Goal: Book appointment/travel/reservation

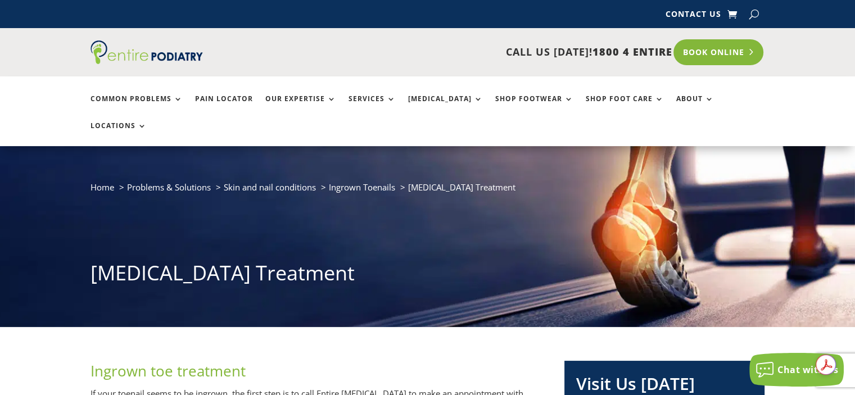
click at [725, 50] on link "Book Online" at bounding box center [719, 52] width 91 height 26
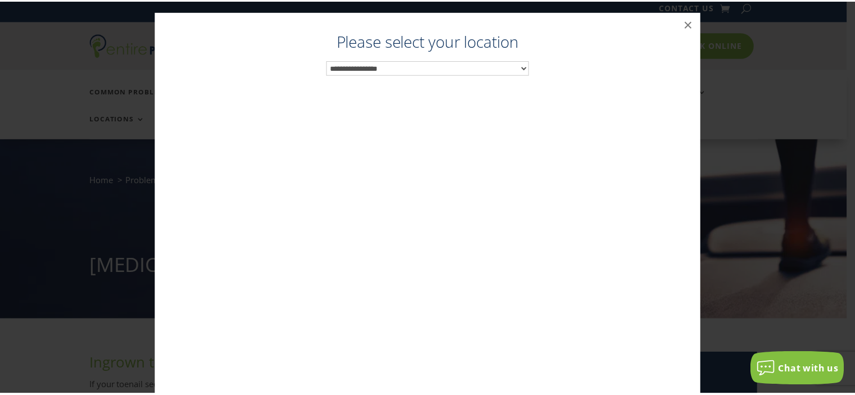
scroll to position [11, 0]
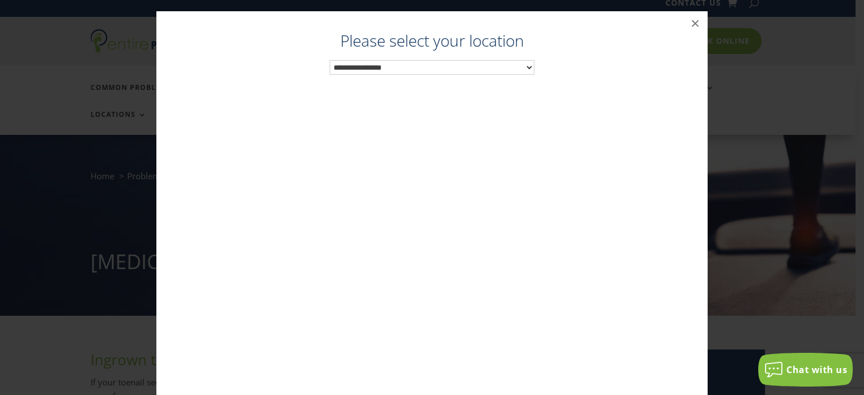
click at [524, 66] on select "**********" at bounding box center [432, 67] width 205 height 15
click at [266, 161] on div "**********" at bounding box center [432, 220] width 529 height 373
click at [394, 65] on select "**********" at bounding box center [432, 67] width 205 height 15
click at [353, 65] on select "**********" at bounding box center [432, 67] width 205 height 15
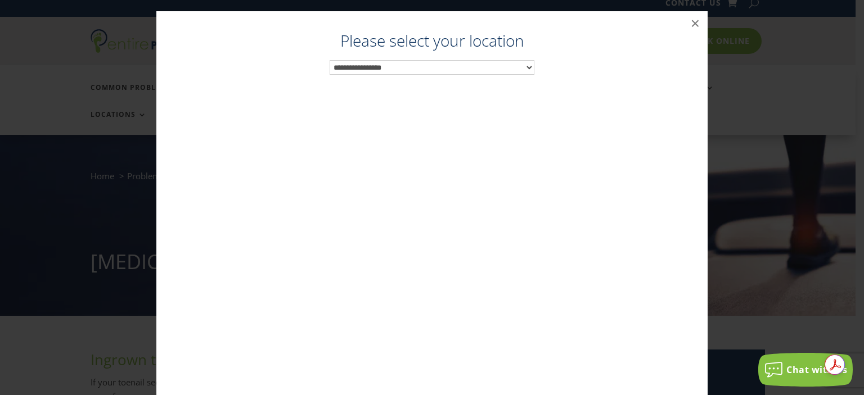
click at [34, 42] on div "**********" at bounding box center [431, 209] width 855 height 418
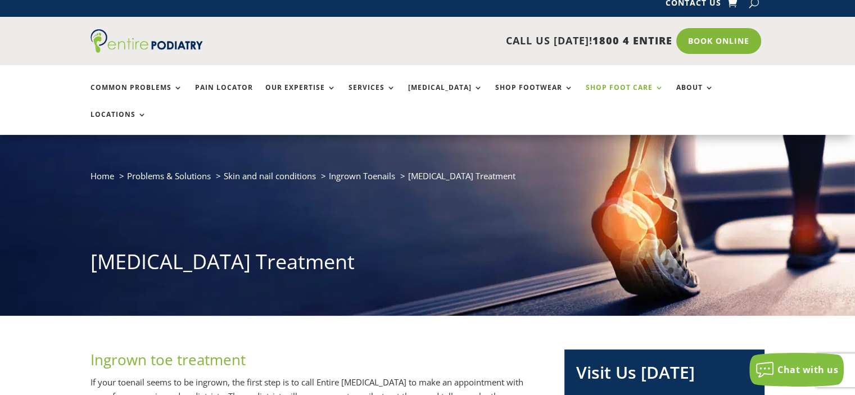
scroll to position [0, 0]
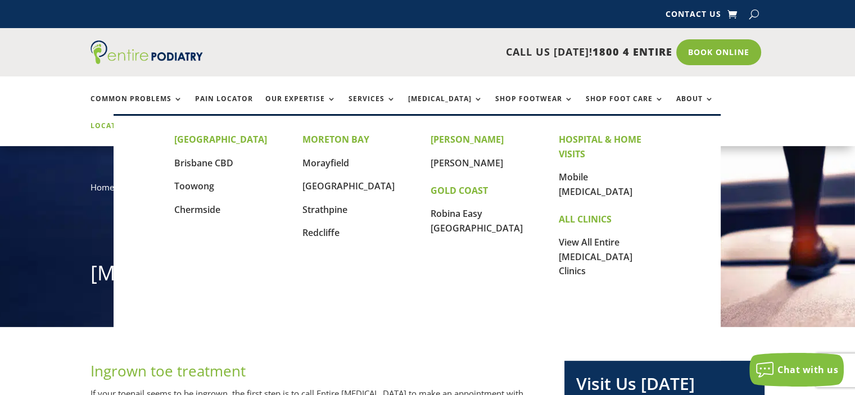
click at [147, 122] on link "Locations" at bounding box center [119, 134] width 56 height 24
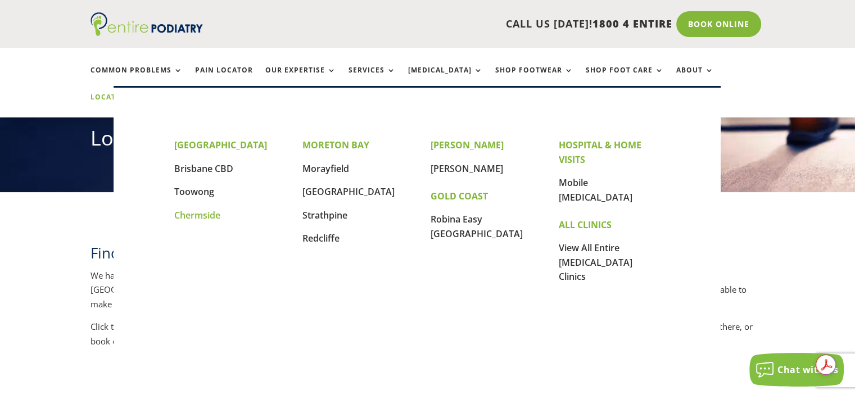
click at [196, 215] on link "Chermside" at bounding box center [197, 215] width 46 height 12
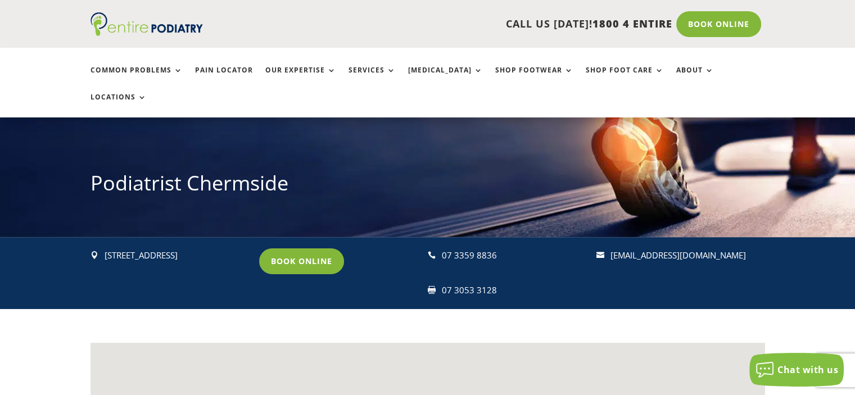
click at [288, 249] on link "Book Online" at bounding box center [301, 262] width 85 height 26
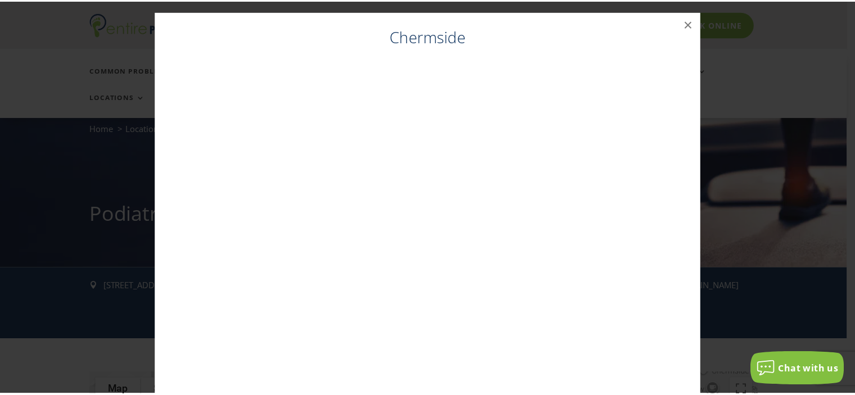
scroll to position [58, 0]
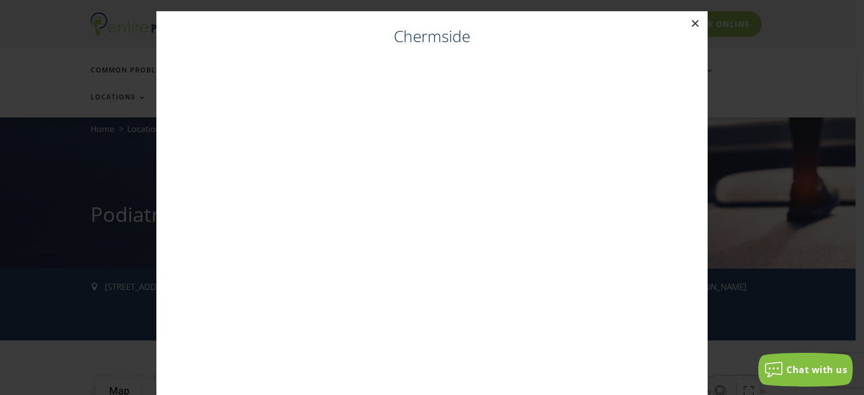
drag, startPoint x: 687, startPoint y: 21, endPoint x: 745, endPoint y: 44, distance: 62.7
click at [687, 24] on button "×" at bounding box center [695, 23] width 25 height 25
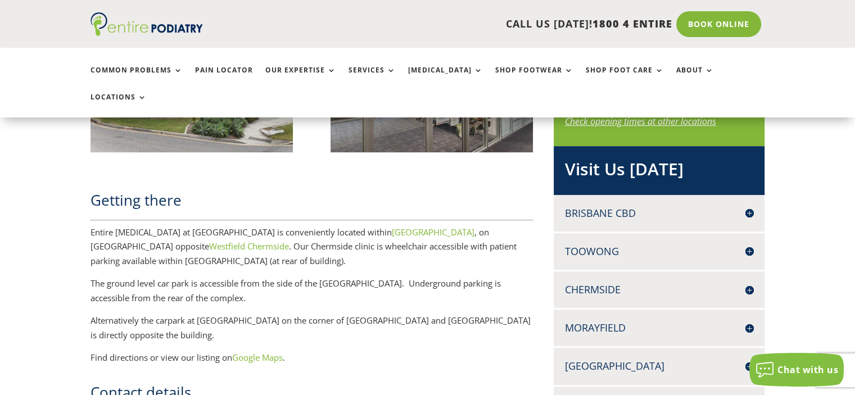
scroll to position [735, 0]
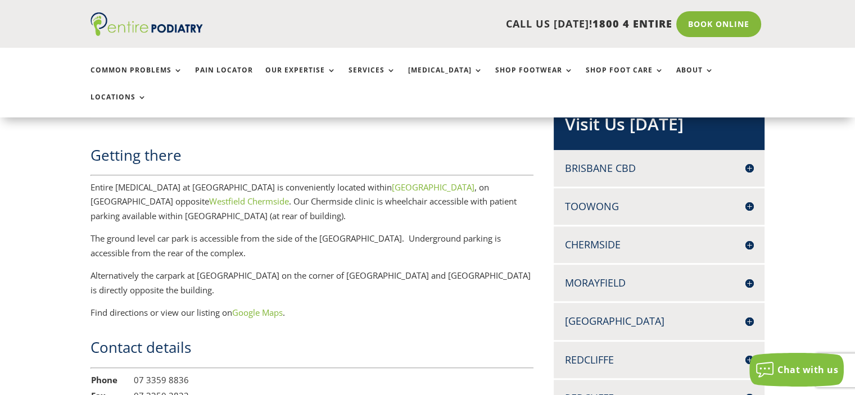
click at [749, 238] on h4 "Chermside" at bounding box center [659, 245] width 189 height 14
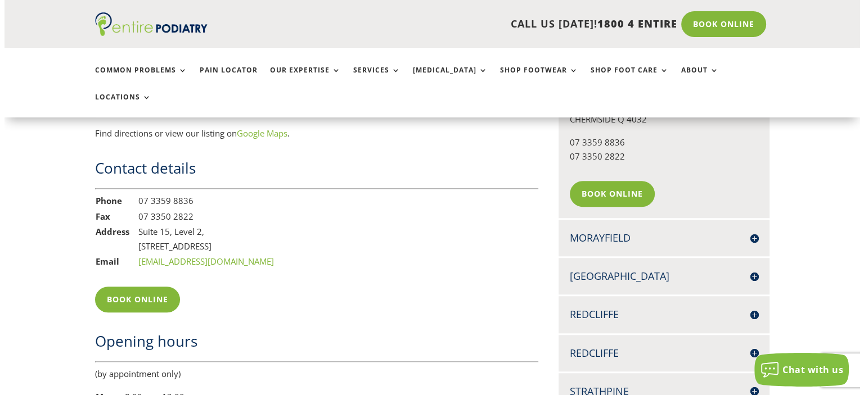
scroll to position [915, 0]
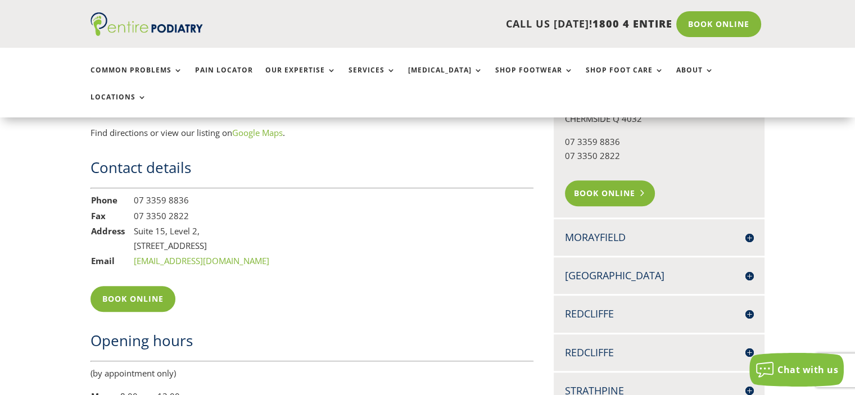
click at [617, 181] on link "Book Online" at bounding box center [610, 194] width 91 height 26
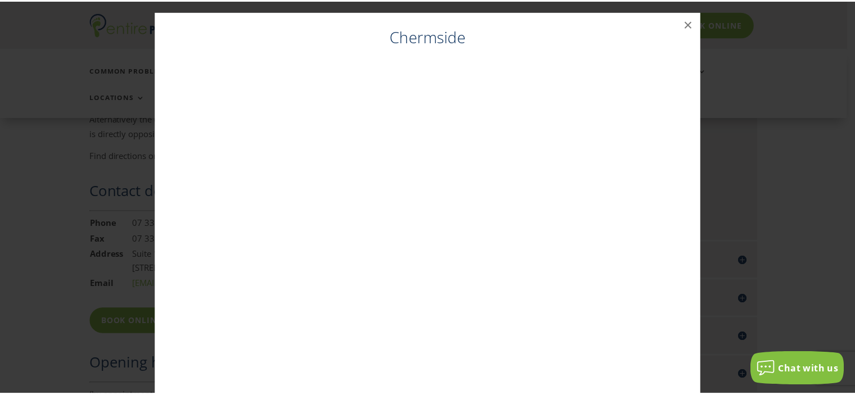
scroll to position [883, 0]
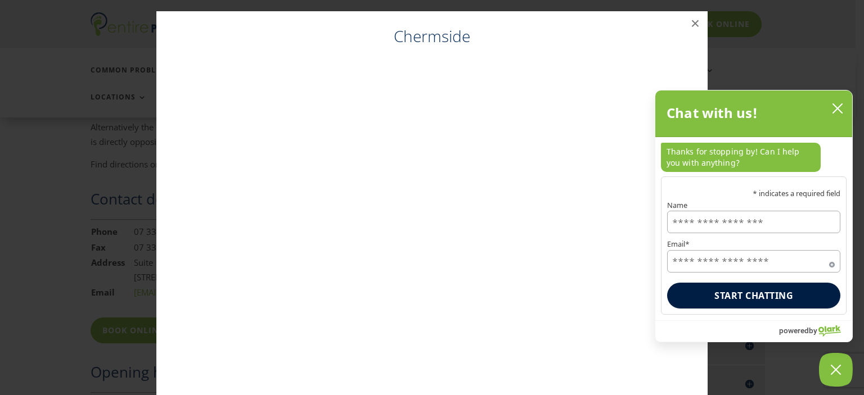
click at [834, 109] on icon "close chatbox" at bounding box center [837, 108] width 11 height 11
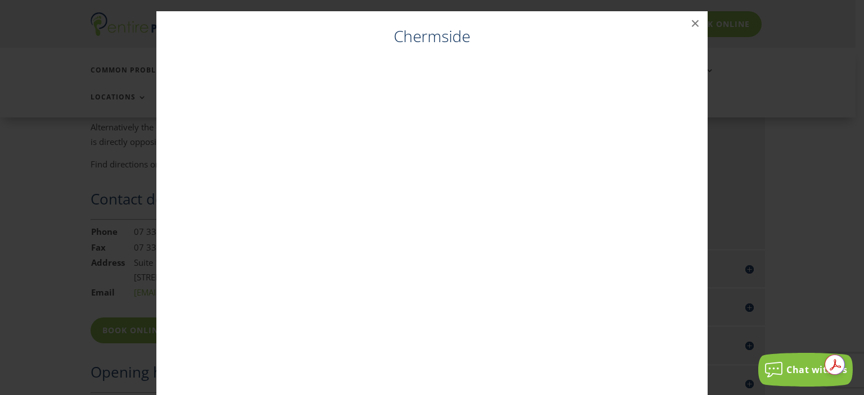
click at [120, 78] on div "Chermside ×" at bounding box center [431, 209] width 855 height 418
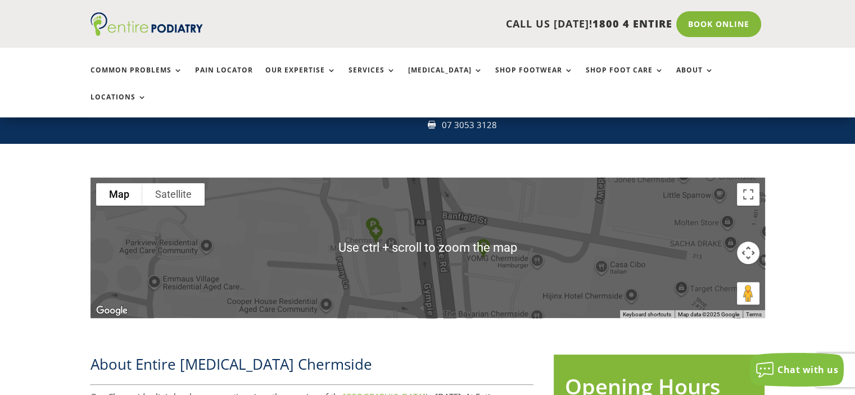
scroll to position [31, 0]
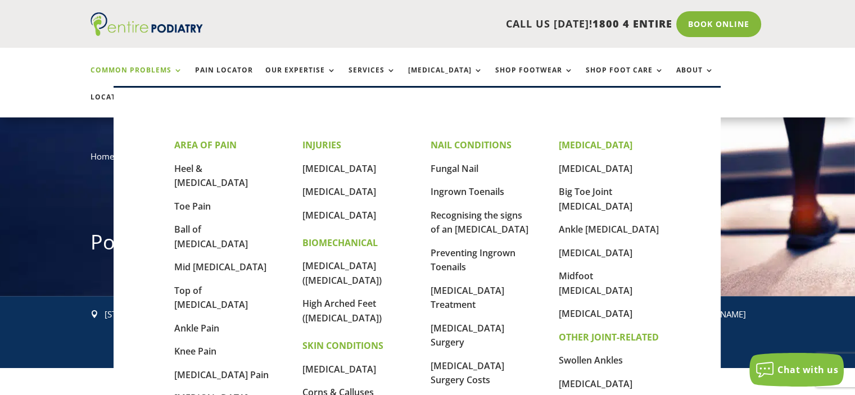
click at [178, 69] on link "Common Problems" at bounding box center [137, 78] width 92 height 24
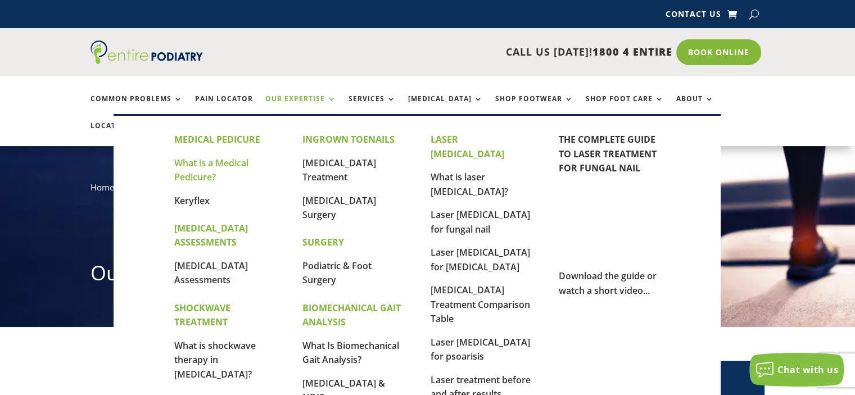
click at [190, 174] on link "What is a Medical Pedicure?" at bounding box center [211, 170] width 74 height 27
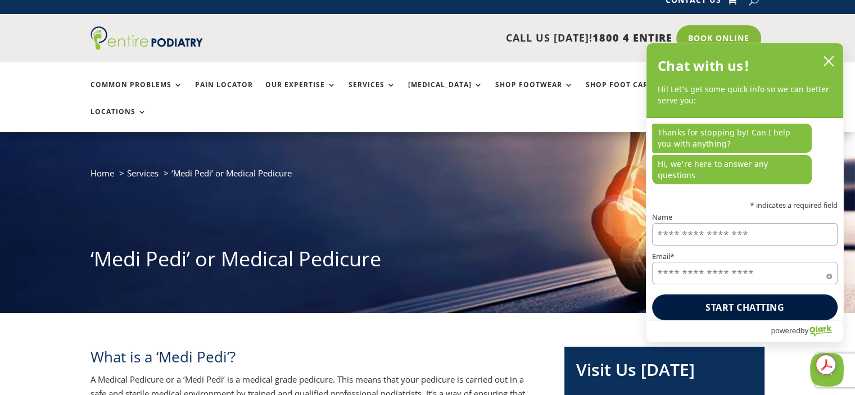
scroll to position [4, 0]
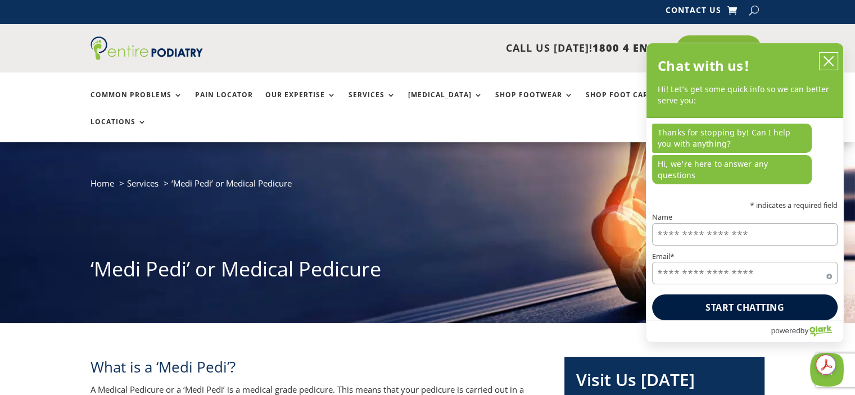
click at [830, 67] on icon "close chatbox" at bounding box center [828, 61] width 11 height 11
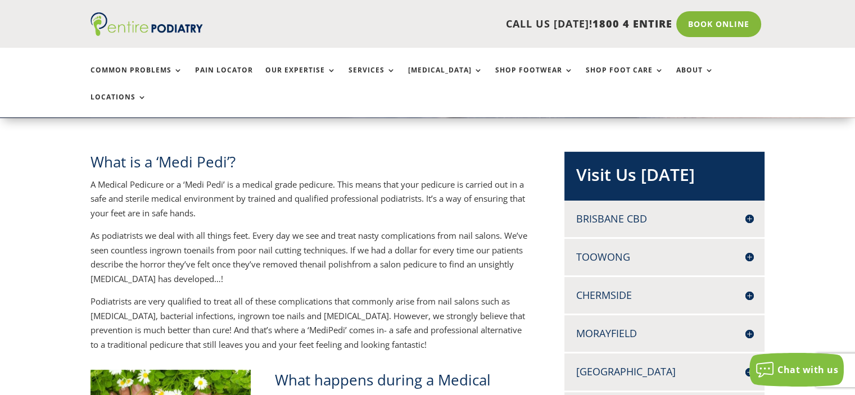
scroll to position [218, 0]
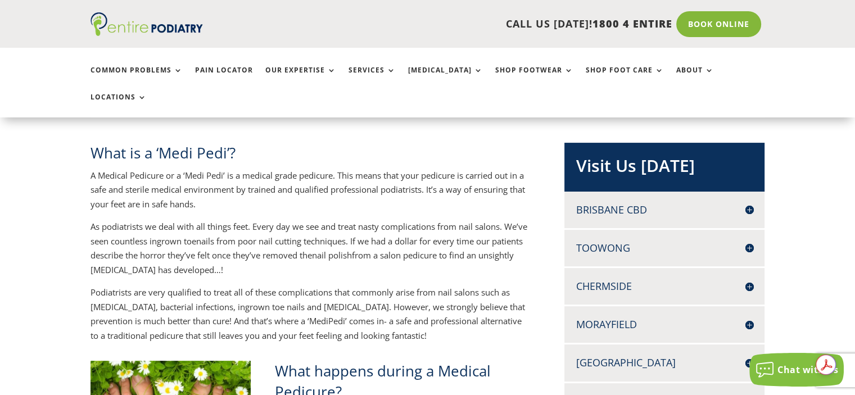
click at [750, 279] on h4 "Chermside" at bounding box center [665, 286] width 178 height 14
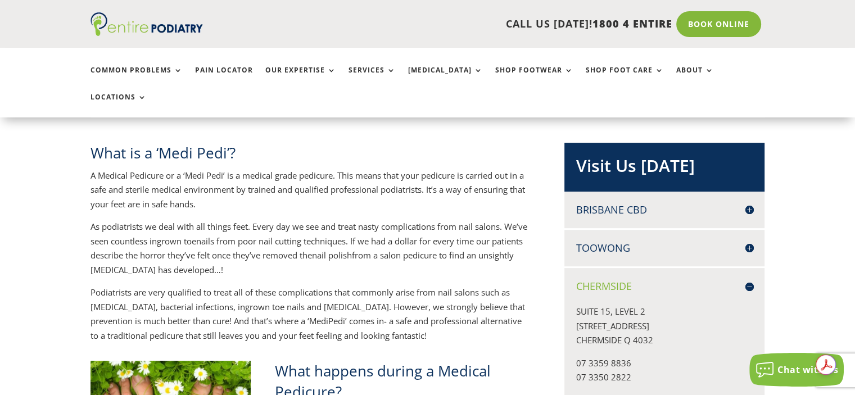
scroll to position [309, 0]
